Goal: Transaction & Acquisition: Subscribe to service/newsletter

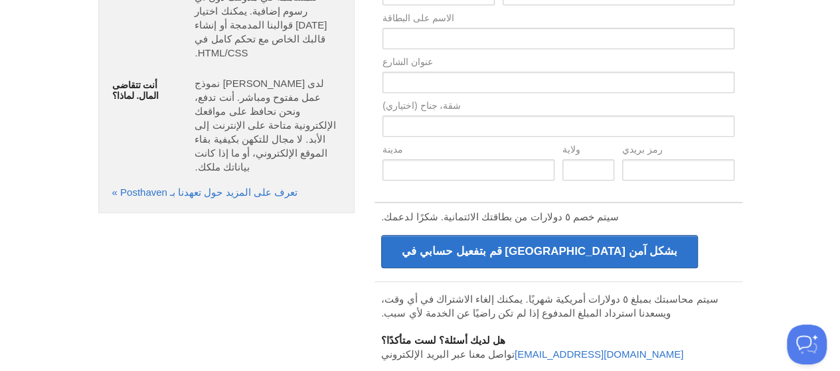
scroll to position [312, 0]
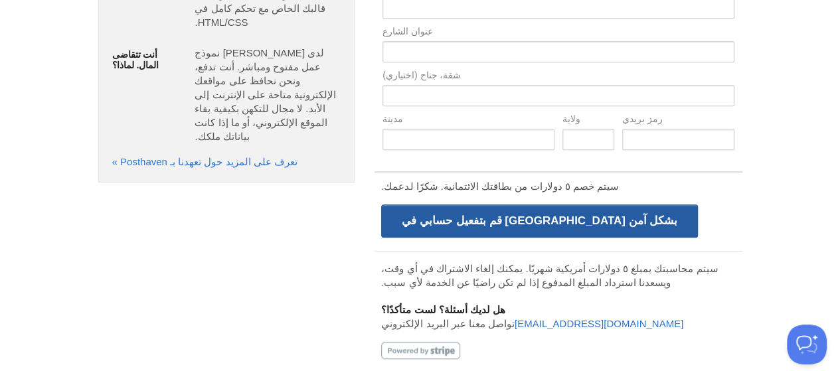
click at [493, 218] on input "قم بتفعيل حسابي في [GEOGRAPHIC_DATA] بشكل آمن" at bounding box center [539, 221] width 317 height 33
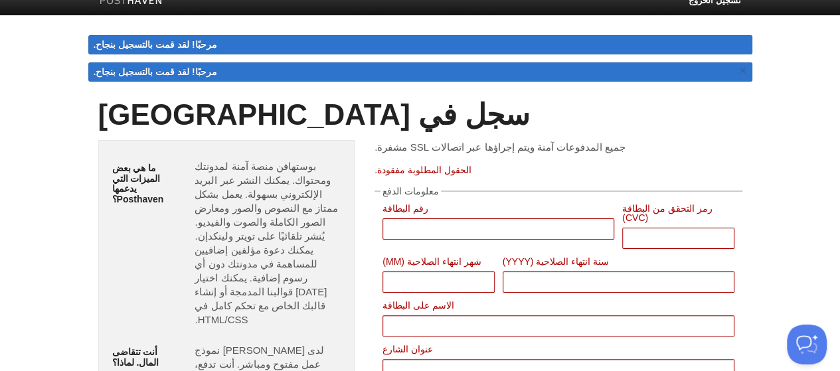
scroll to position [0, 0]
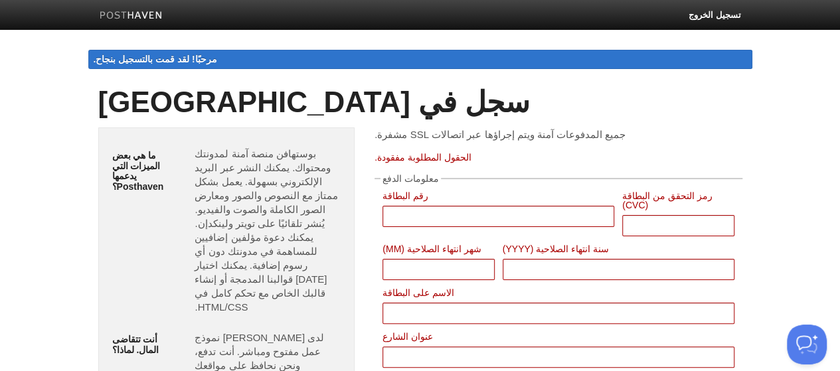
click at [33, 45] on body "تسجيل الخروج مرحبًا! لقد قمت بالتسجيل بنجاح. مرحبًا! لقد قمت بالتسجيل بنجاح. × …" at bounding box center [420, 344] width 840 height 688
click at [152, 9] on link at bounding box center [131, 17] width 83 height 30
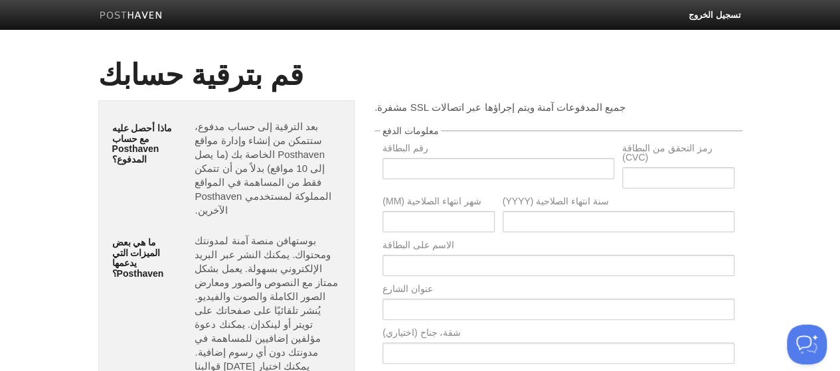
click at [132, 13] on img at bounding box center [131, 16] width 63 height 10
